Goal: Transaction & Acquisition: Book appointment/travel/reservation

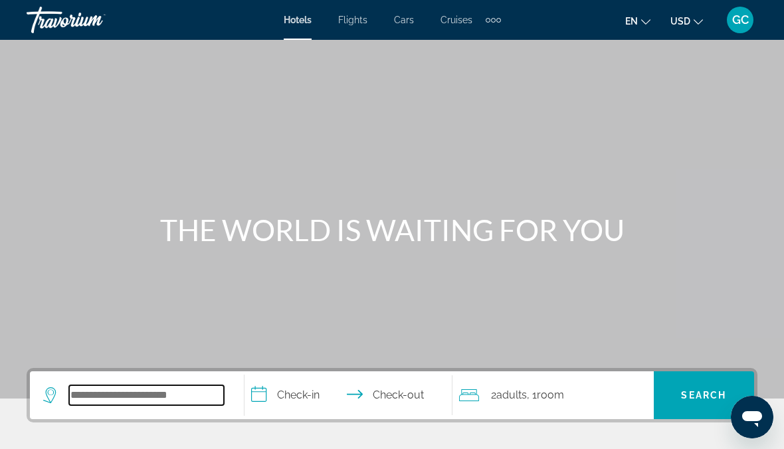
click at [104, 389] on input "Search hotel destination" at bounding box center [146, 395] width 155 height 20
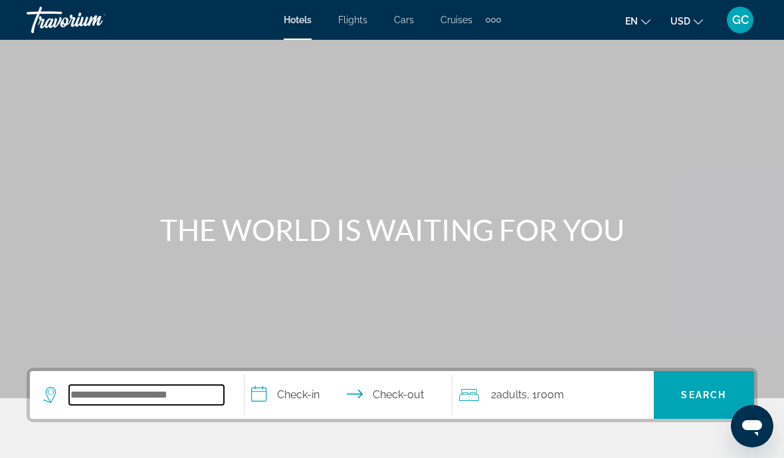
scroll to position [43, 0]
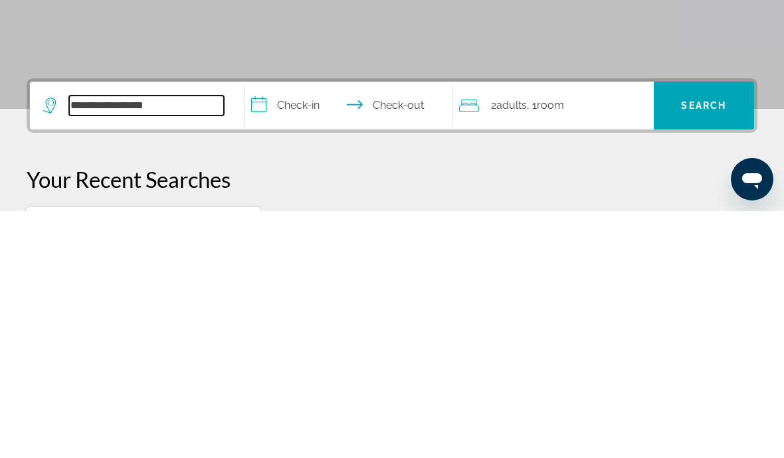
type input "**********"
click at [299, 329] on input "**********" at bounding box center [350, 355] width 213 height 52
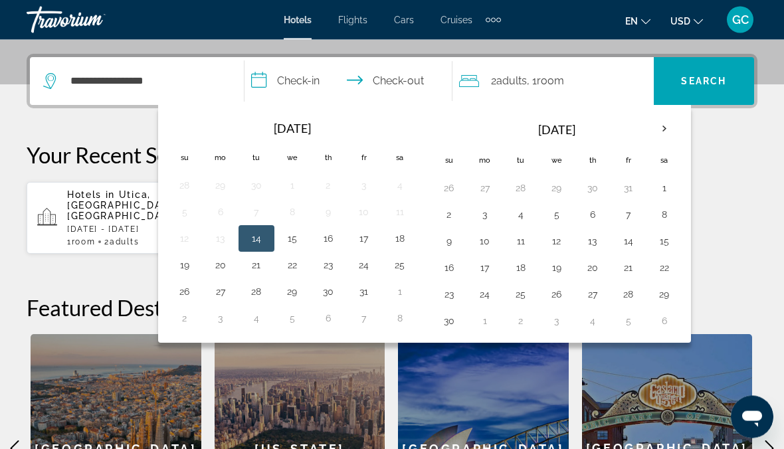
scroll to position [325, 0]
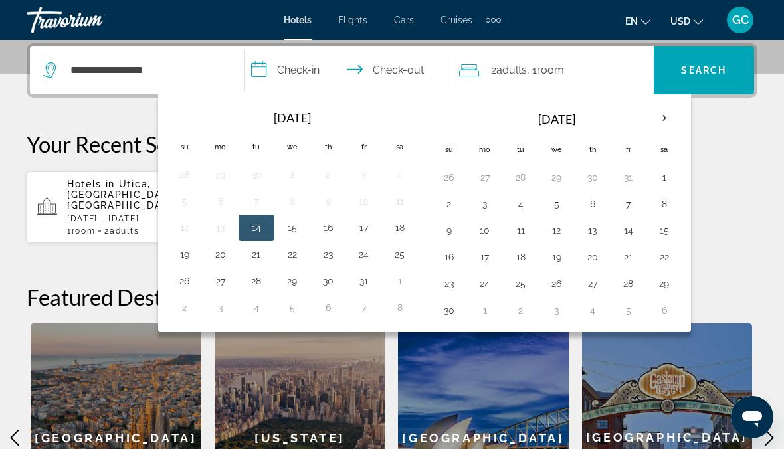
click at [338, 225] on button "16" at bounding box center [328, 228] width 21 height 19
click at [336, 256] on button "23" at bounding box center [328, 254] width 21 height 19
type input "**********"
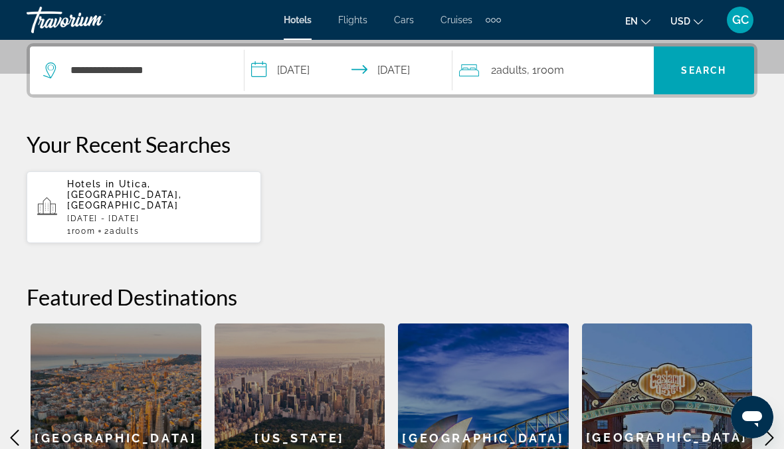
click at [713, 72] on span "Search" at bounding box center [703, 70] width 45 height 11
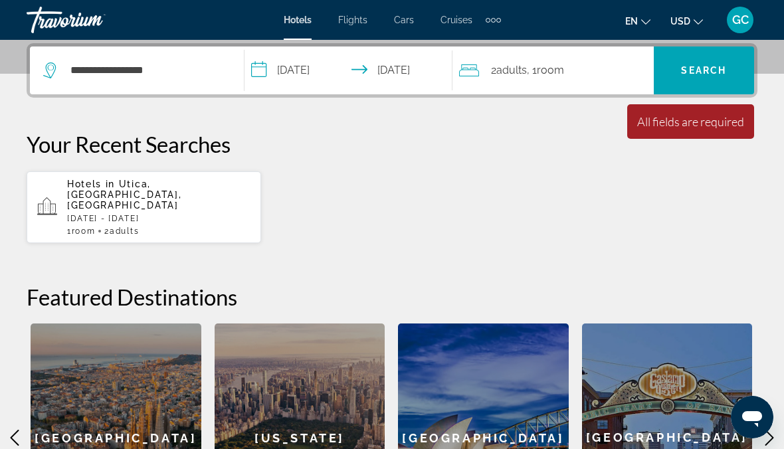
click at [361, 22] on span "Flights" at bounding box center [352, 20] width 29 height 11
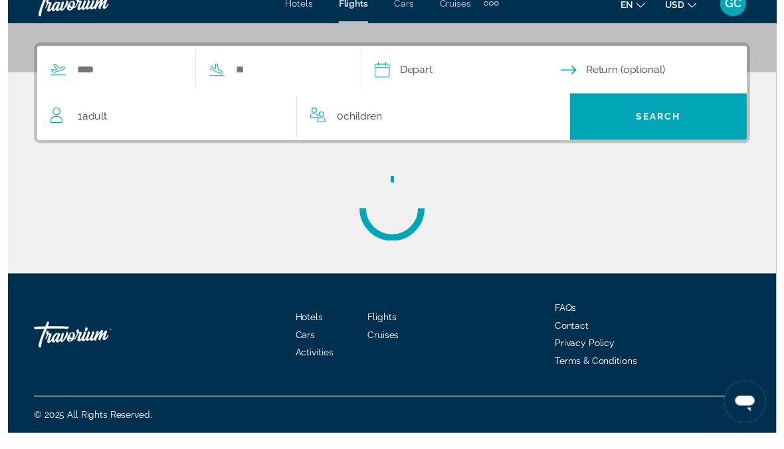
scroll to position [318, 0]
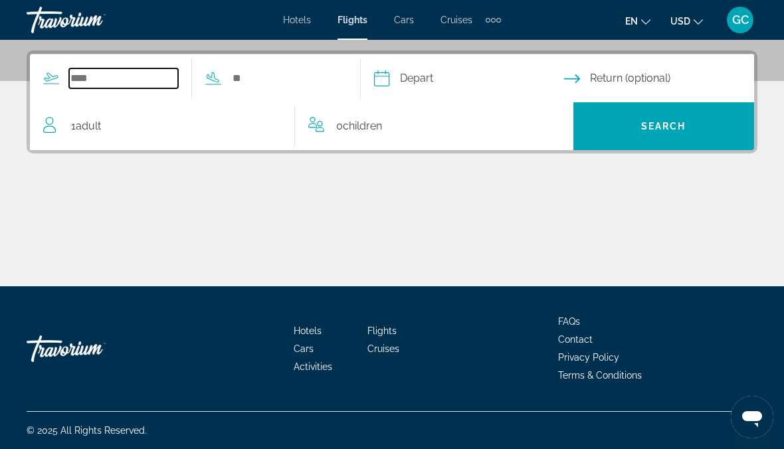
click at [118, 76] on input "Search widget" at bounding box center [123, 78] width 109 height 20
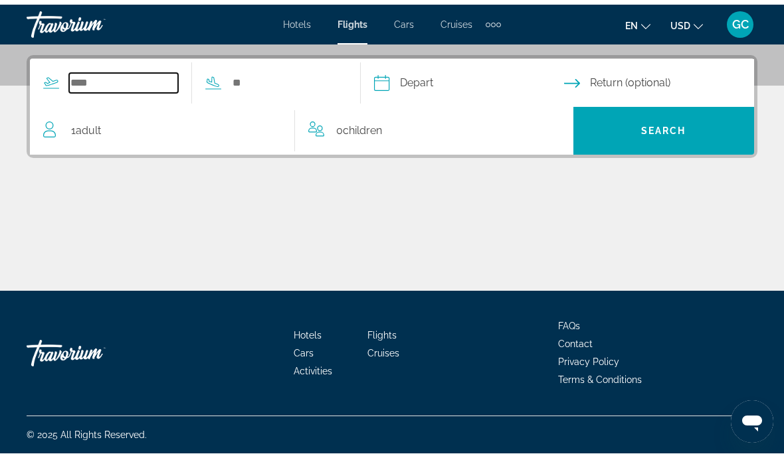
scroll to position [308, 0]
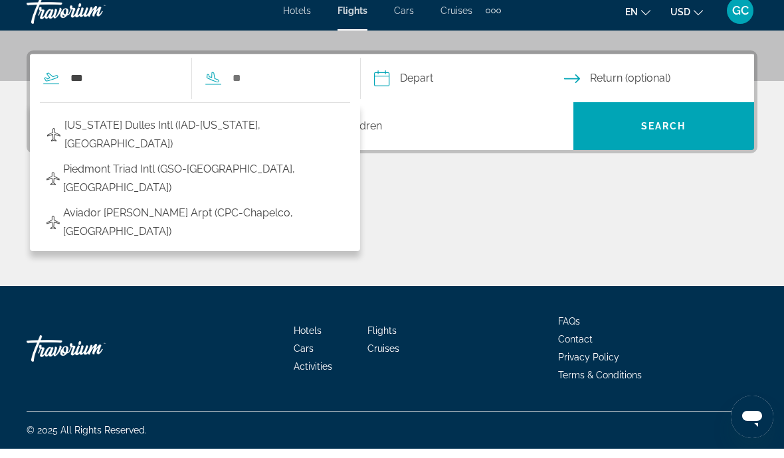
click at [217, 126] on span "[US_STATE] Dulles Intl (IAD-[US_STATE], [GEOGRAPHIC_DATA])" at bounding box center [203, 144] width 279 height 37
type input "**********"
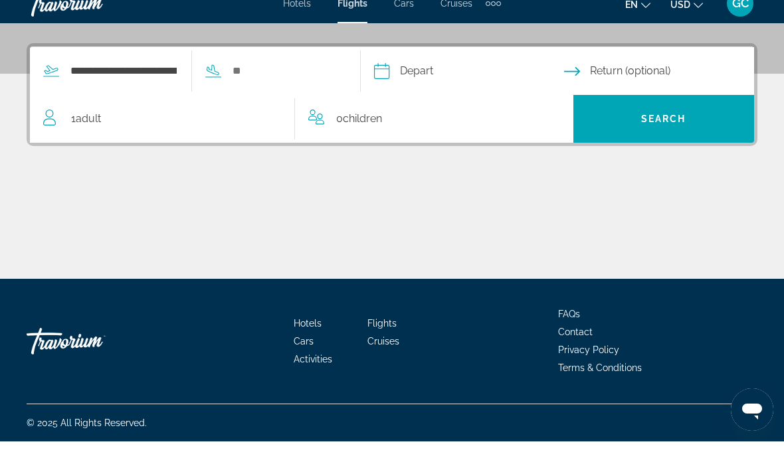
click at [120, 126] on div "1 Adult Adults" at bounding box center [168, 135] width 251 height 19
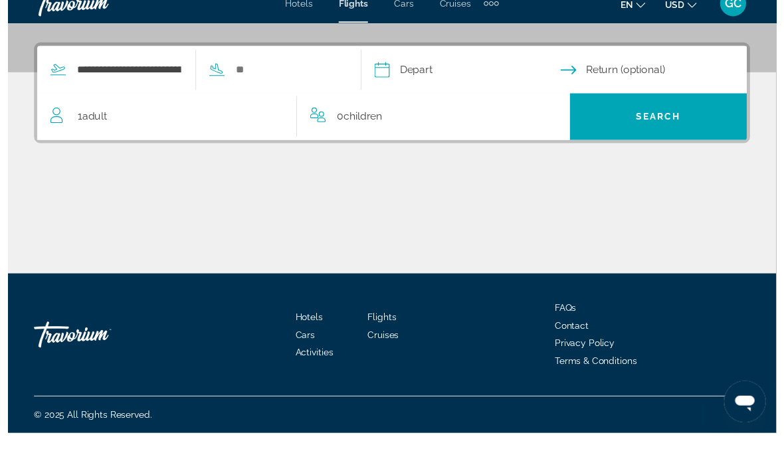
scroll to position [318, 0]
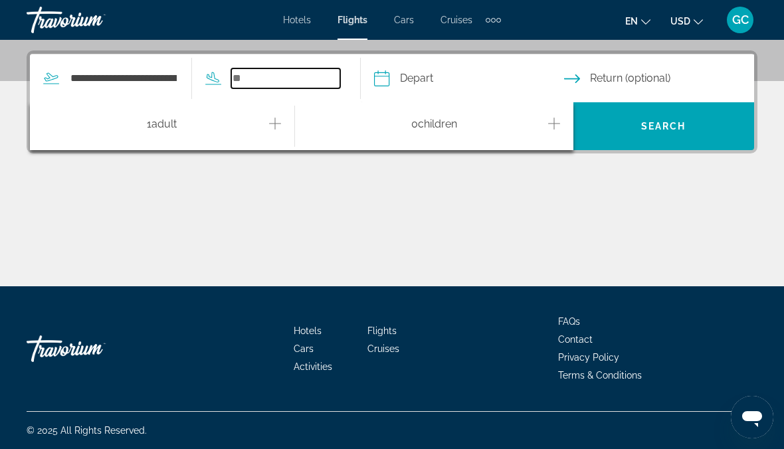
click at [311, 76] on input "Search widget" at bounding box center [285, 78] width 109 height 20
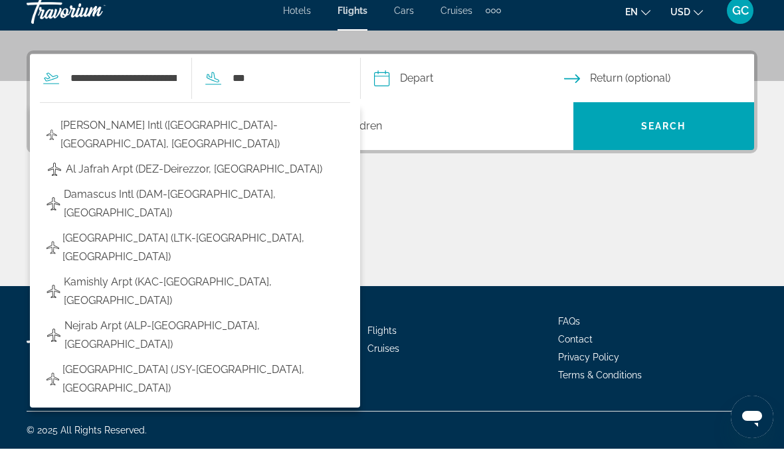
click at [176, 126] on span "[PERSON_NAME] Intl ([GEOGRAPHIC_DATA]-[GEOGRAPHIC_DATA], [GEOGRAPHIC_DATA])" at bounding box center [201, 144] width 283 height 37
type input "**********"
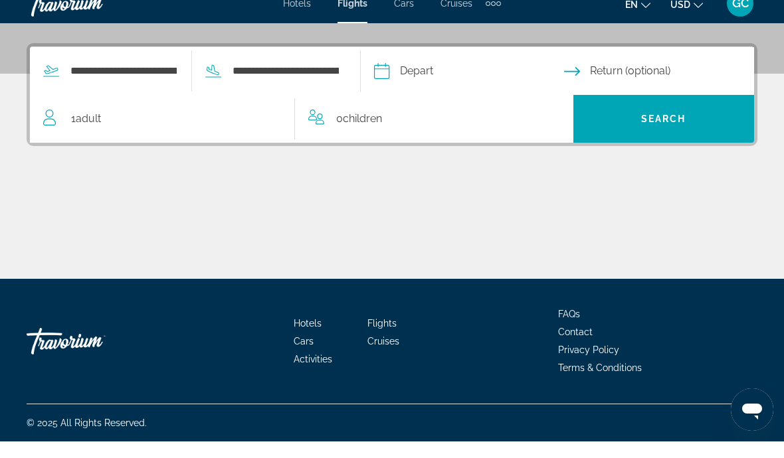
click at [472, 73] on input "Depart date" at bounding box center [468, 90] width 195 height 52
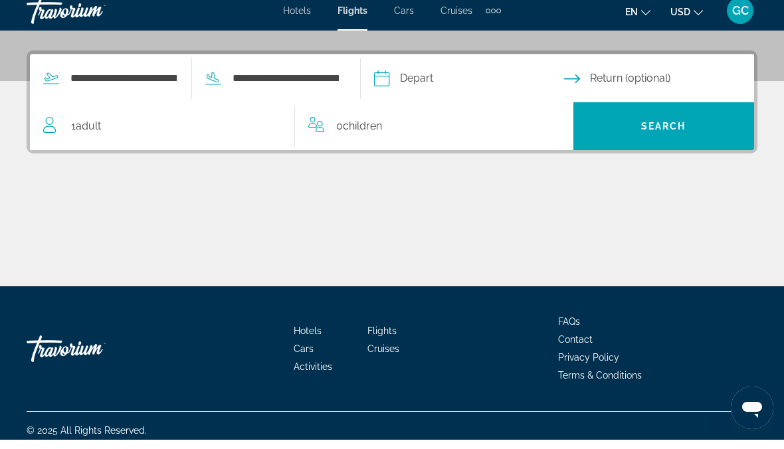
scroll to position [318, 0]
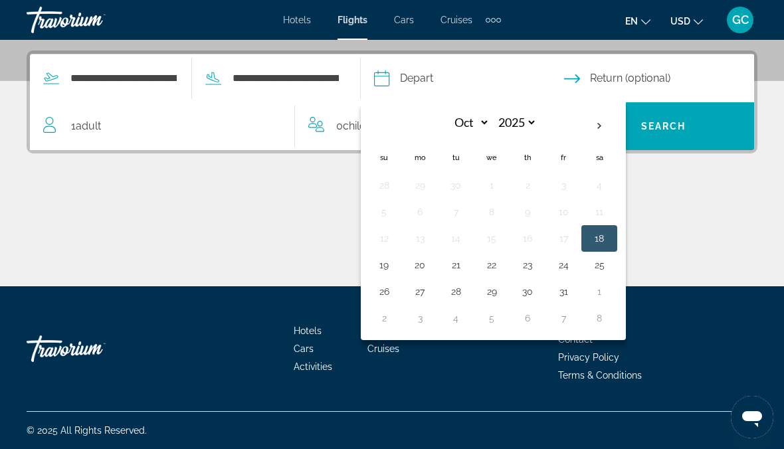
click at [617, 132] on th "Next month" at bounding box center [599, 126] width 36 height 29
click at [402, 123] on th "Previous month" at bounding box center [384, 126] width 36 height 29
select select "*"
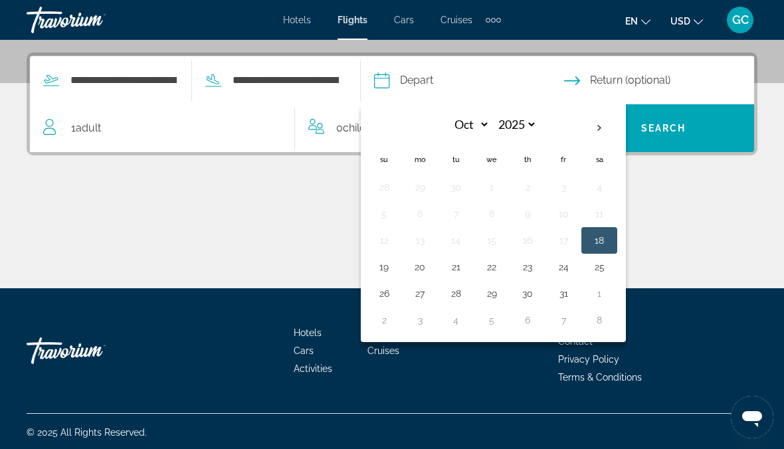
click at [710, 216] on div "Main content" at bounding box center [392, 239] width 731 height 100
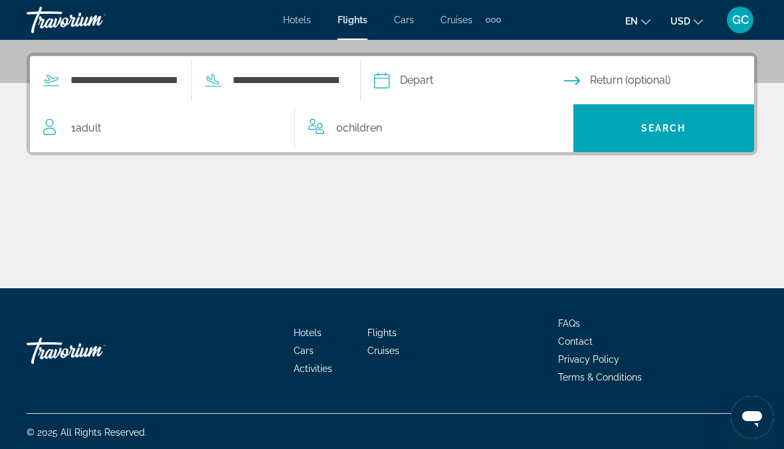
click at [433, 76] on input "Depart date" at bounding box center [468, 82] width 195 height 52
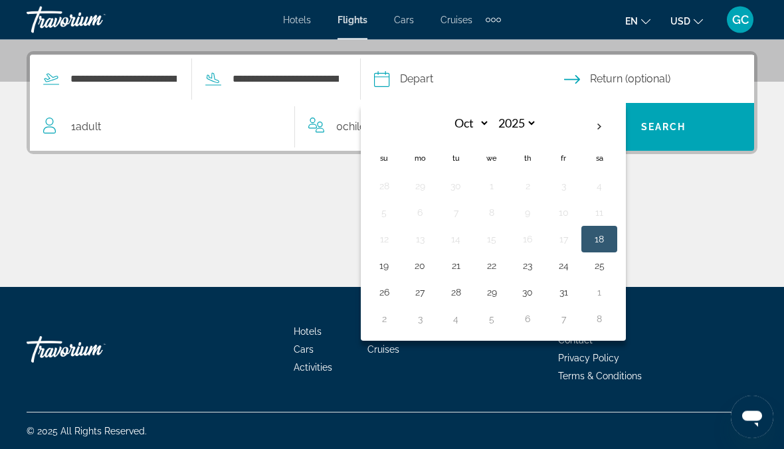
scroll to position [317, 0]
